Goal: Use online tool/utility: Utilize a website feature to perform a specific function

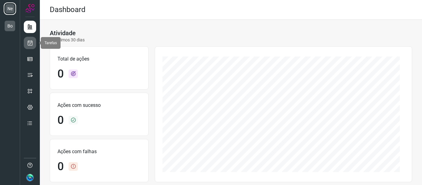
click at [28, 42] on icon at bounding box center [30, 43] width 6 height 6
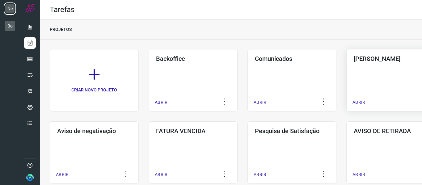
click at [388, 81] on div "Pós Serviço ABRIR" at bounding box center [390, 80] width 89 height 62
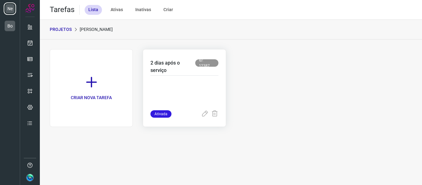
click at [188, 88] on p at bounding box center [184, 94] width 68 height 31
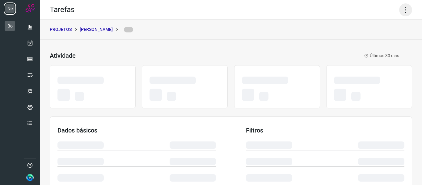
click at [401, 12] on icon at bounding box center [405, 9] width 13 height 13
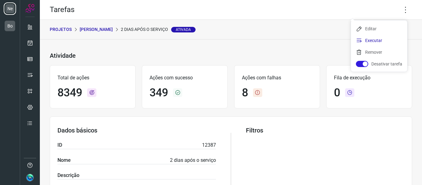
click at [375, 42] on li "Executar" at bounding box center [379, 41] width 56 height 10
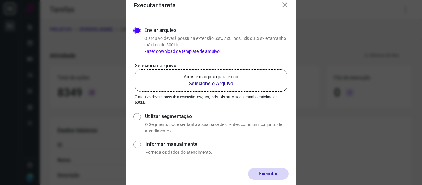
click at [239, 88] on label "Arraste o arquivo para cá ou Selecione o Arquivo" at bounding box center [211, 81] width 153 height 22
click at [0, 0] on input "Arraste o arquivo para cá ou Selecione o Arquivo" at bounding box center [0, 0] width 0 height 0
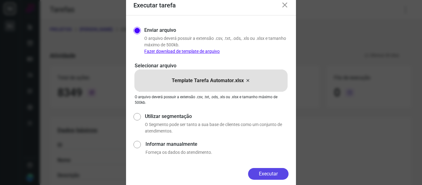
click at [268, 175] on button "Executar" at bounding box center [268, 174] width 40 height 12
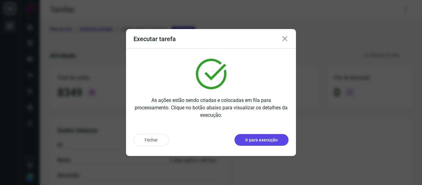
click at [252, 142] on p "Ir para execução" at bounding box center [261, 140] width 32 height 6
